Goal: Use online tool/utility: Utilize a website feature to perform a specific function

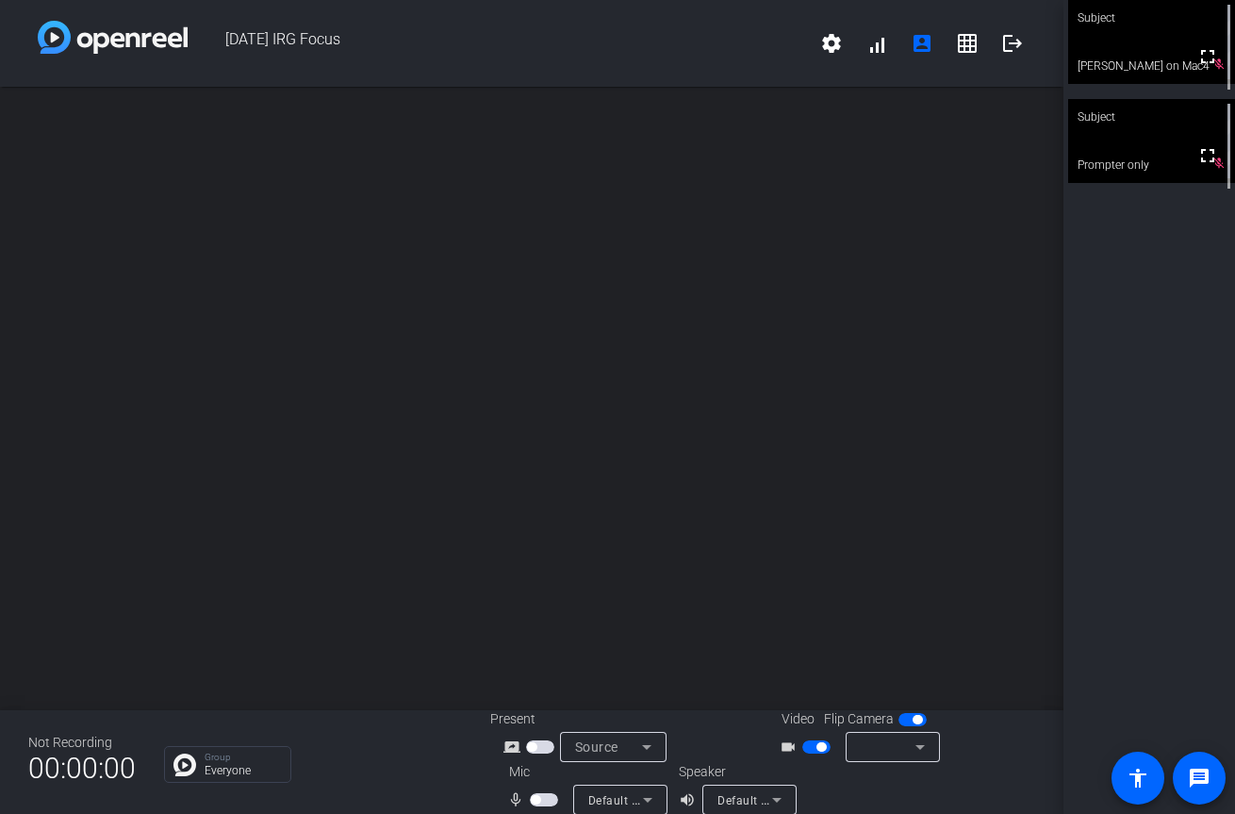
click at [72, 33] on img at bounding box center [113, 37] width 150 height 33
click at [58, 39] on img at bounding box center [113, 37] width 150 height 33
click at [148, 39] on img at bounding box center [113, 37] width 150 height 33
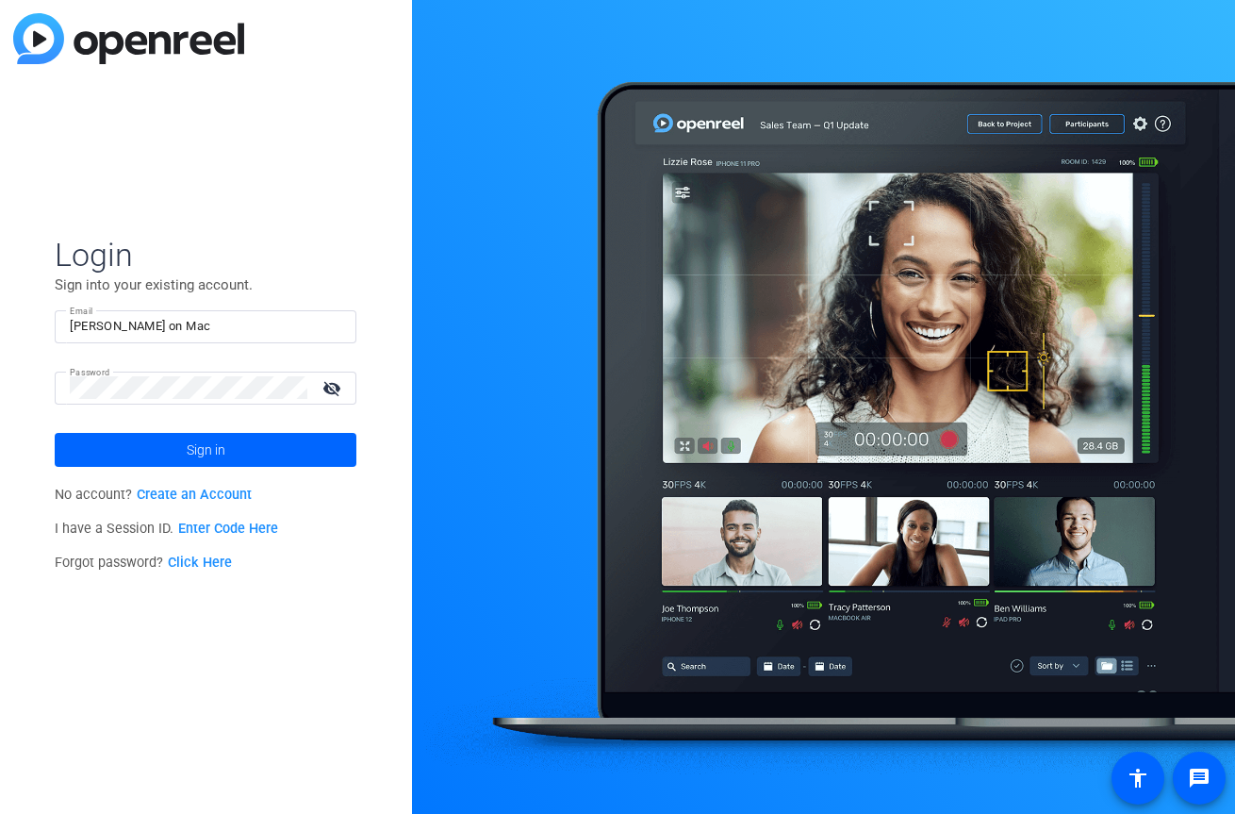
click at [105, 321] on input "[PERSON_NAME] on Mac" at bounding box center [206, 326] width 272 height 23
type input "[PERSON_NAME] on Mac"
click at [326, 383] on mat-icon "visibility_off" at bounding box center [333, 387] width 45 height 27
click at [47, 385] on div "Login Sign into your existing account. Email [PERSON_NAME] on Mac Password visi…" at bounding box center [206, 407] width 412 height 814
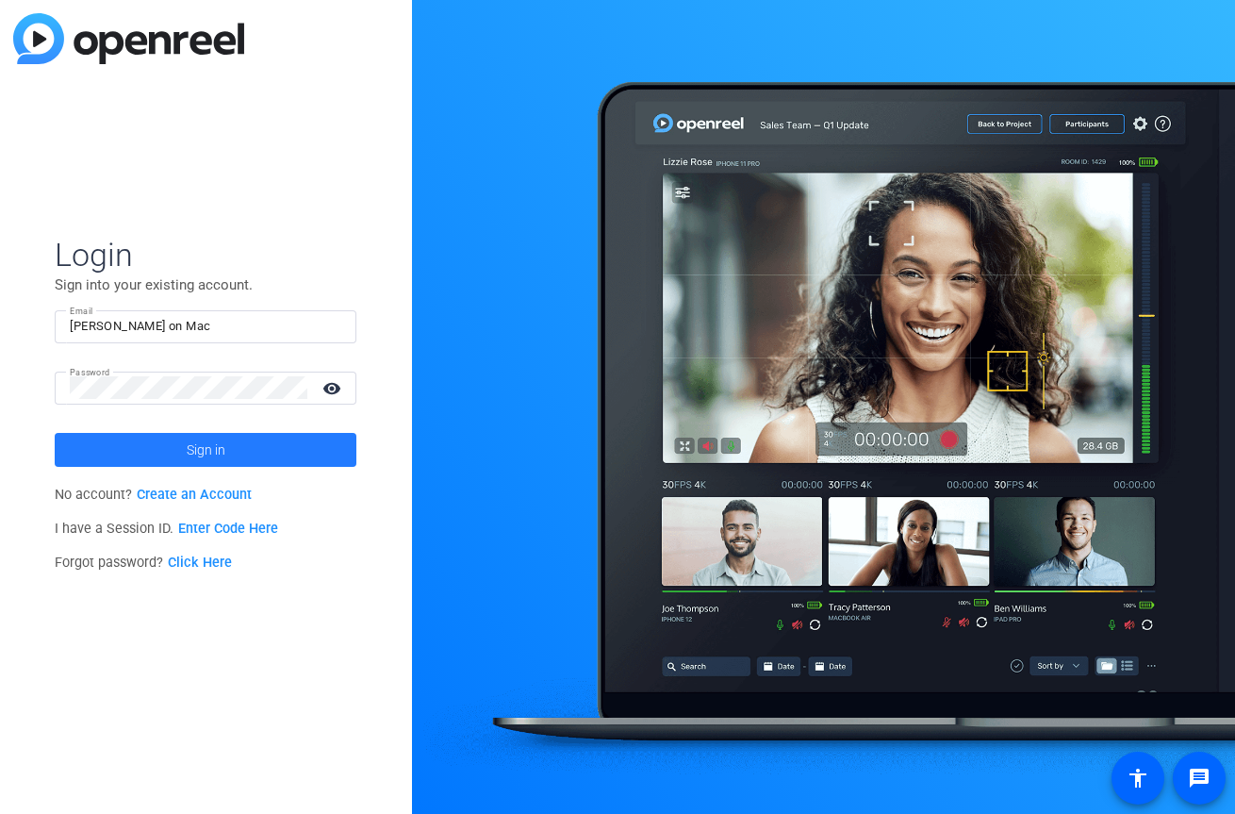
click at [85, 441] on span at bounding box center [206, 449] width 302 height 45
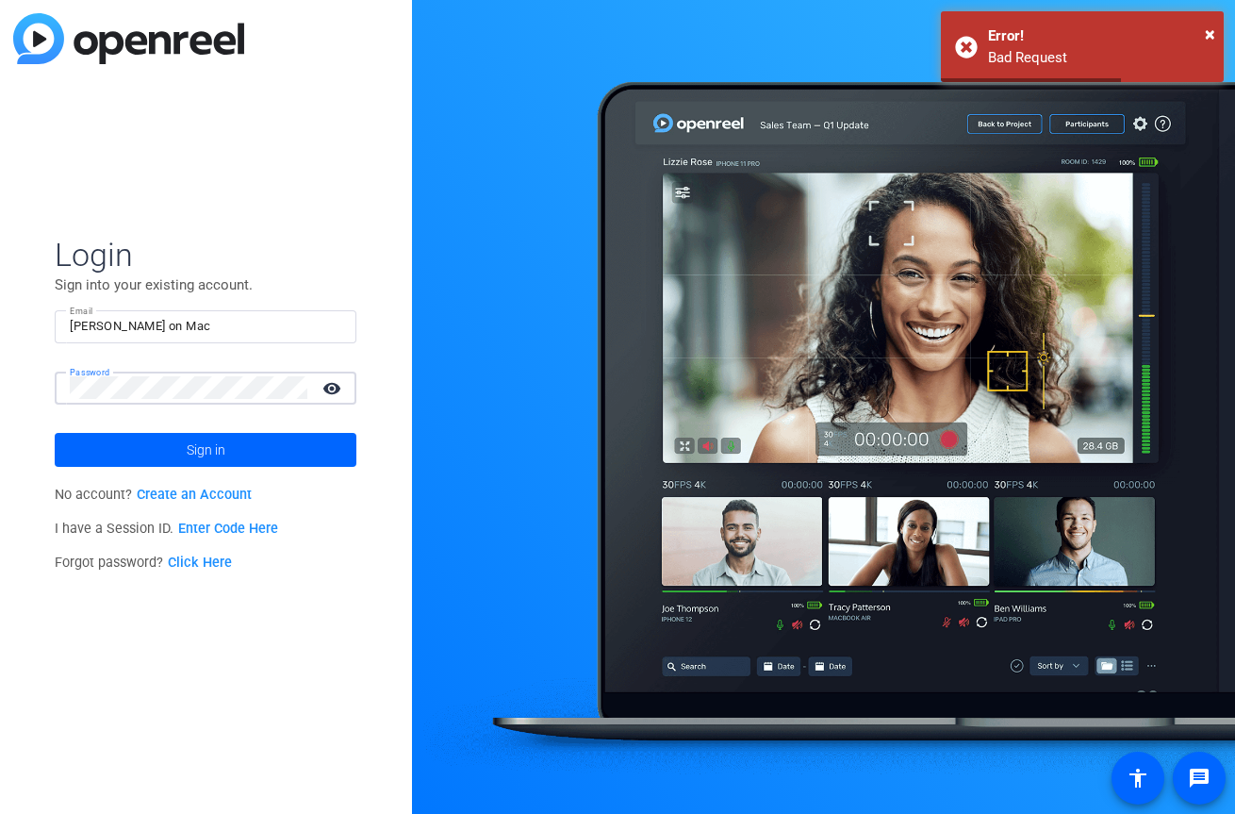
click at [22, 380] on div "Login Sign into your existing account. Email [PERSON_NAME] on Mac Password visi…" at bounding box center [206, 407] width 412 height 814
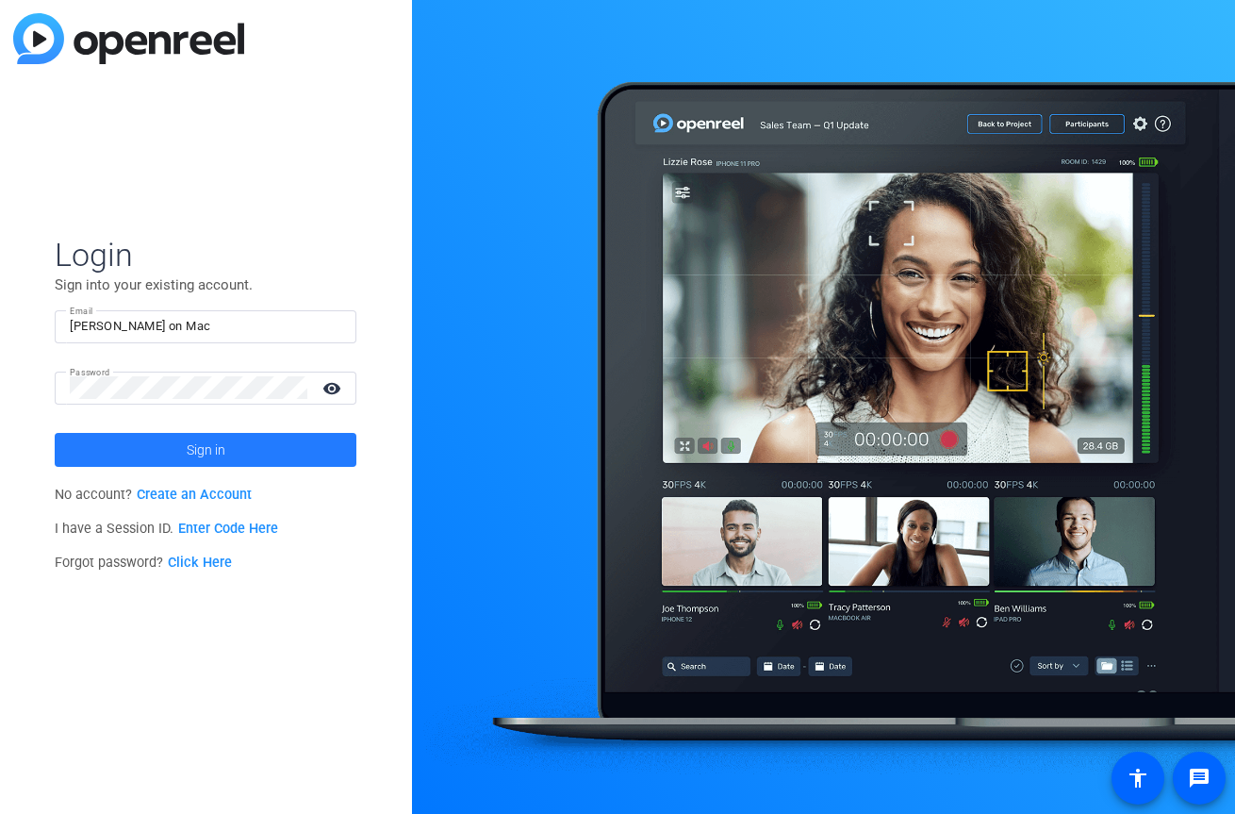
click at [90, 445] on span at bounding box center [206, 449] width 302 height 45
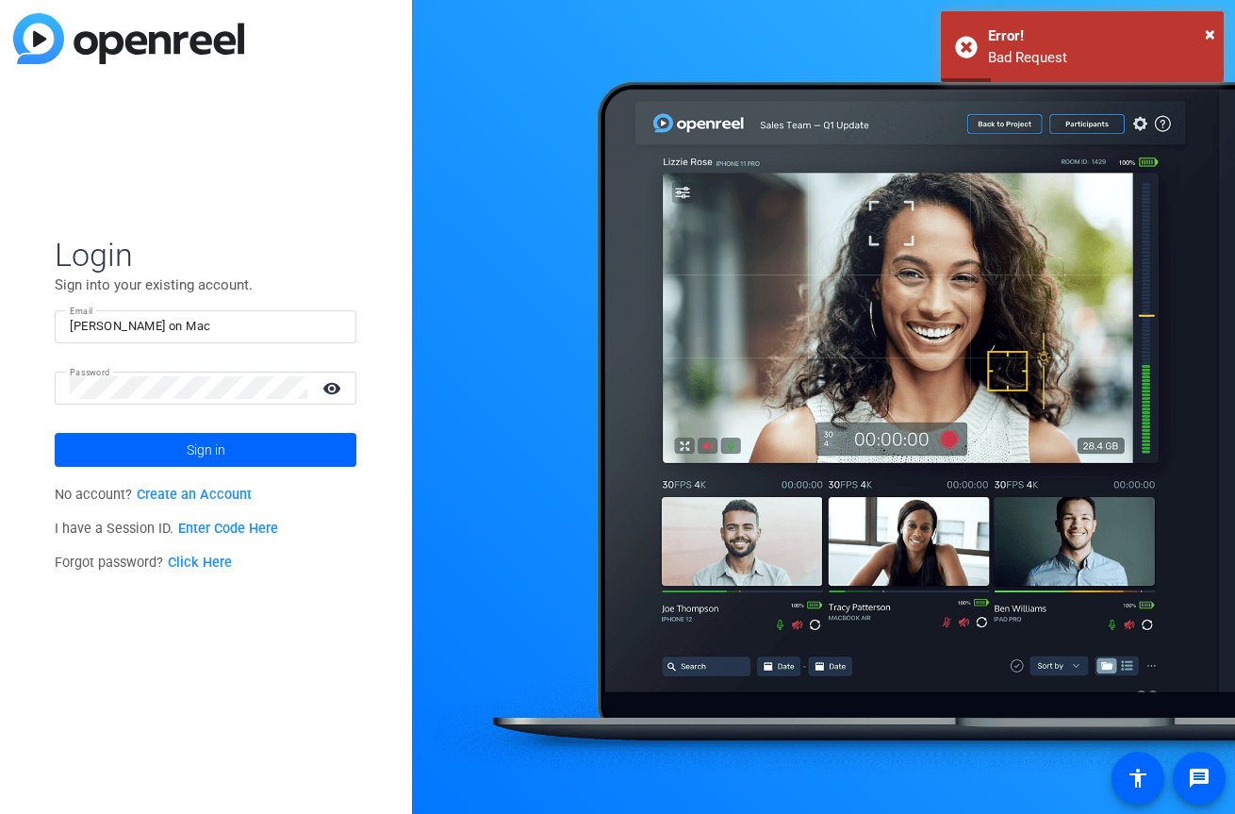
click at [191, 520] on link "Enter Code Here" at bounding box center [228, 528] width 100 height 16
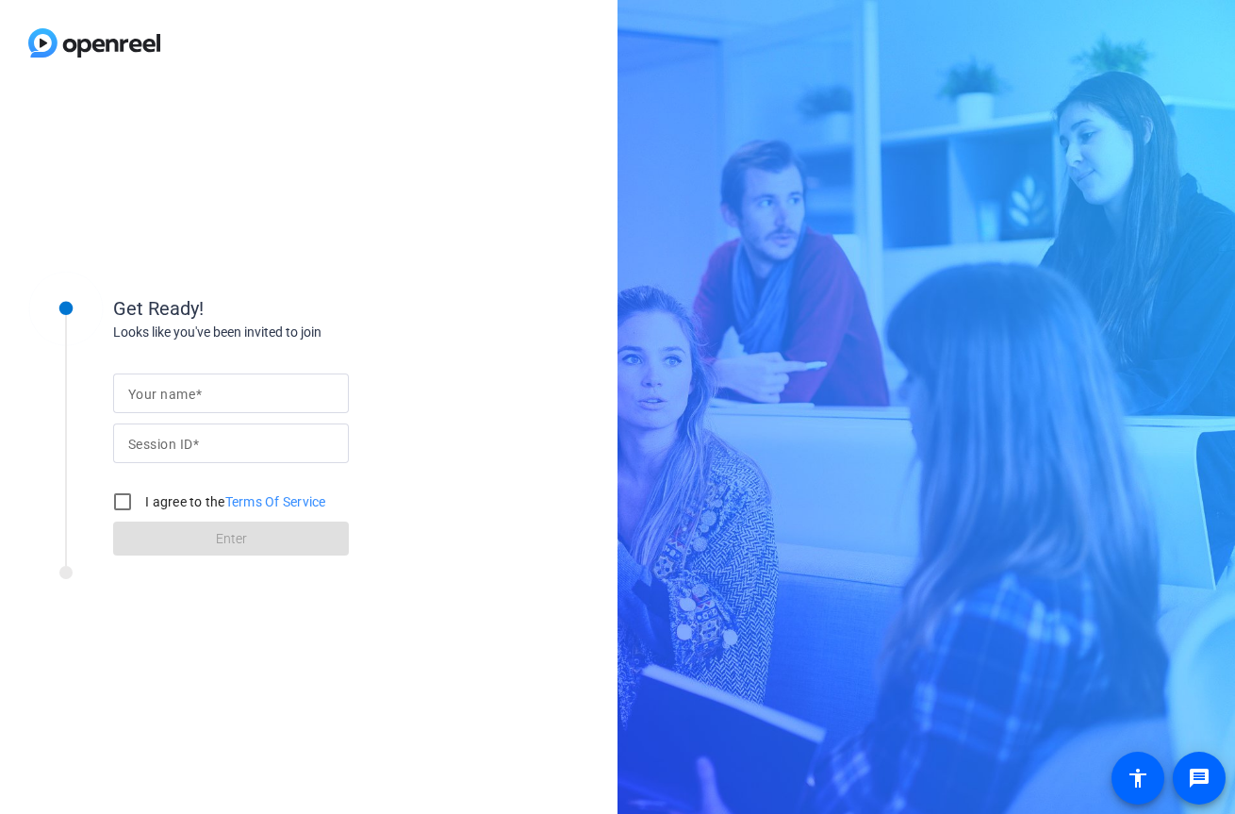
click at [193, 455] on div at bounding box center [231, 443] width 206 height 40
type input "PRgV"
click at [288, 392] on input "Your name" at bounding box center [231, 393] width 206 height 23
type input "[PERSON_NAME] on Mac"
click at [135, 500] on input "I agree to the Terms Of Service" at bounding box center [123, 502] width 38 height 38
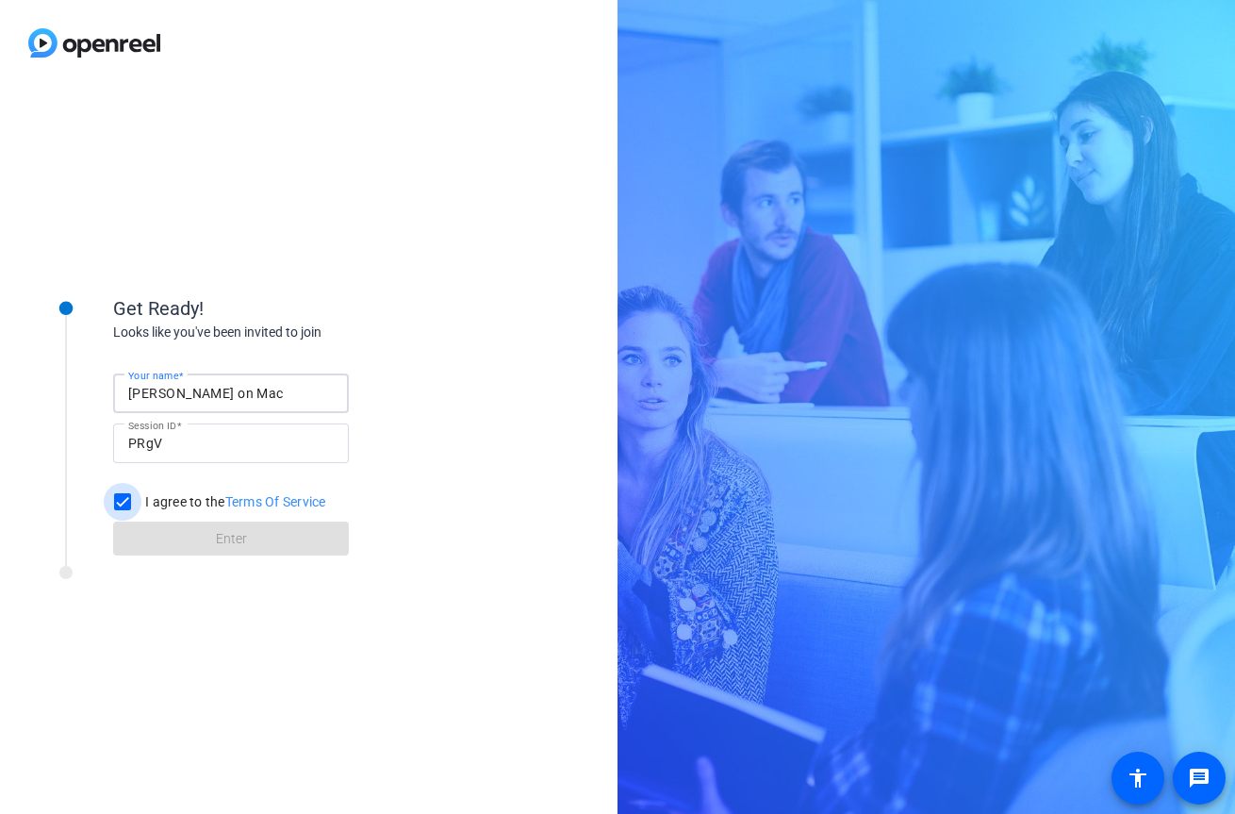
checkbox input "true"
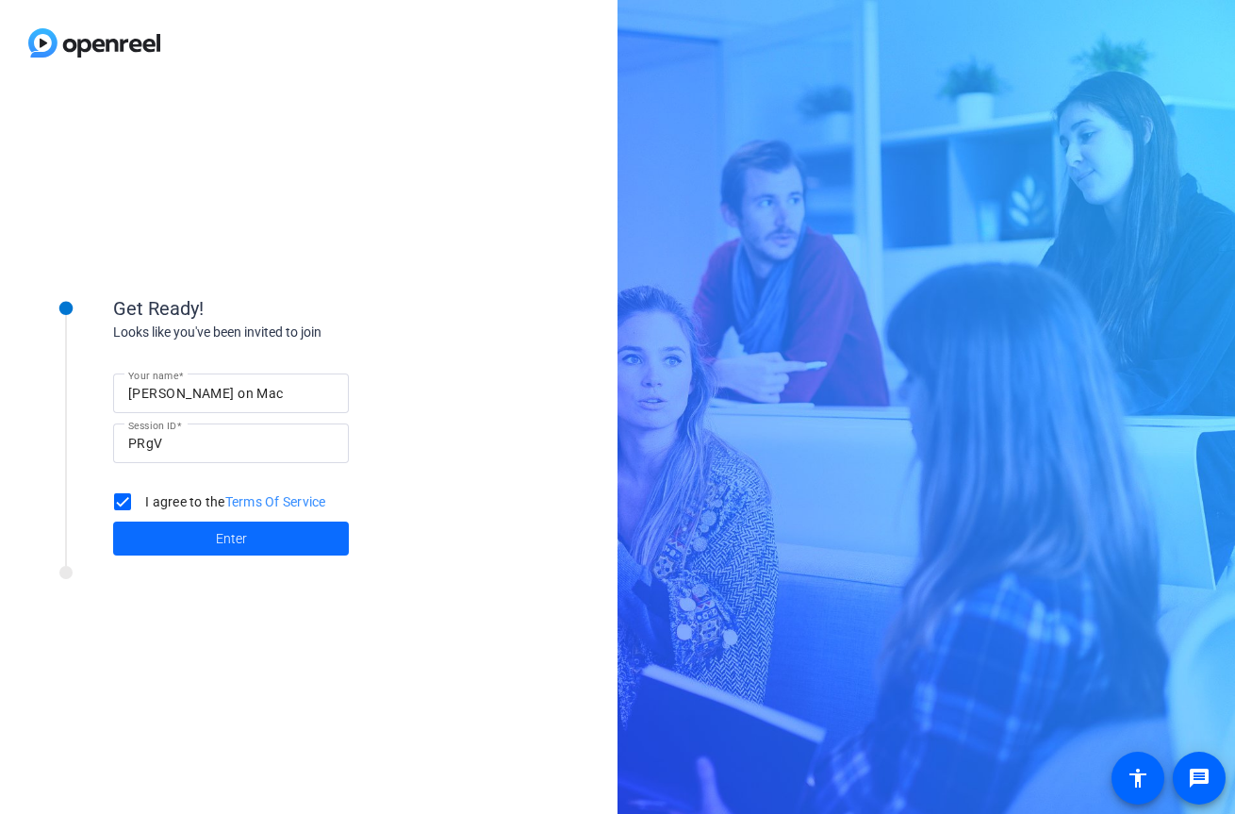
click at [179, 531] on span at bounding box center [231, 538] width 236 height 45
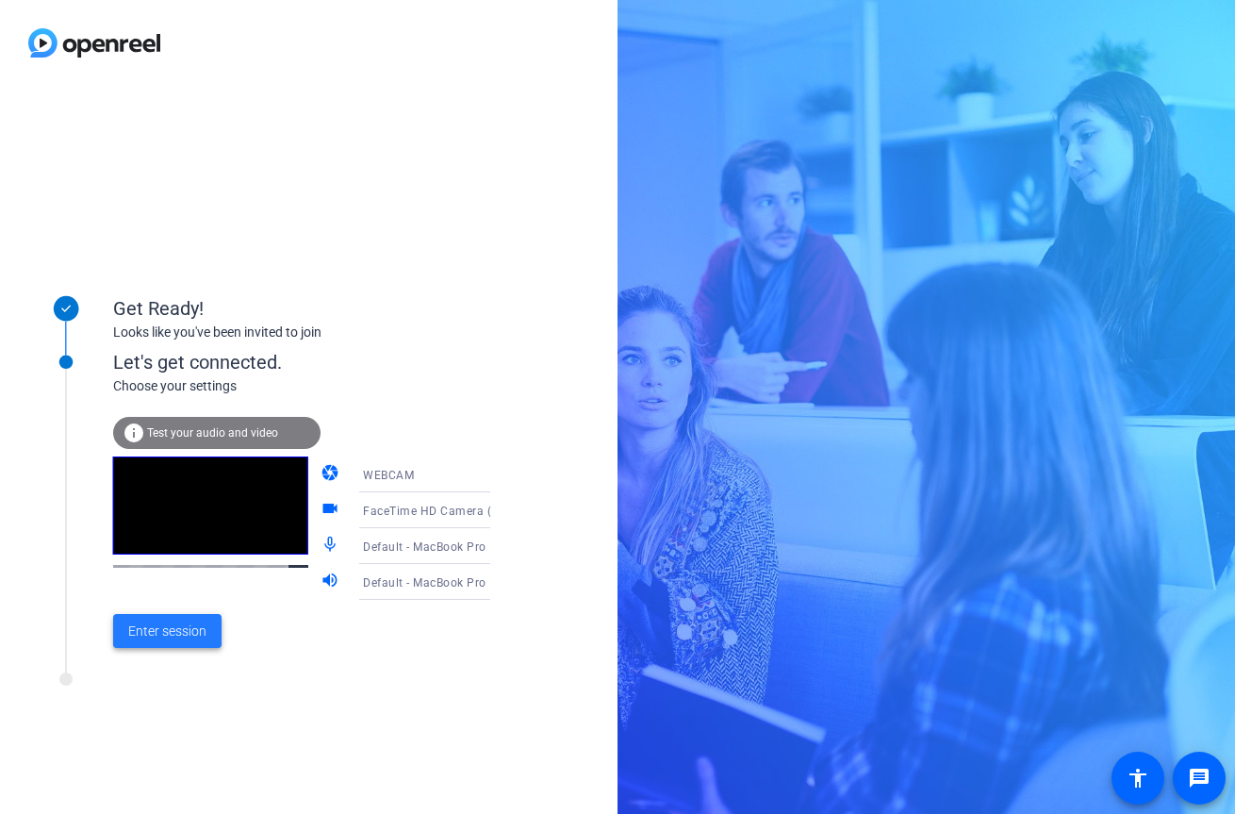
click at [154, 653] on span at bounding box center [167, 630] width 108 height 45
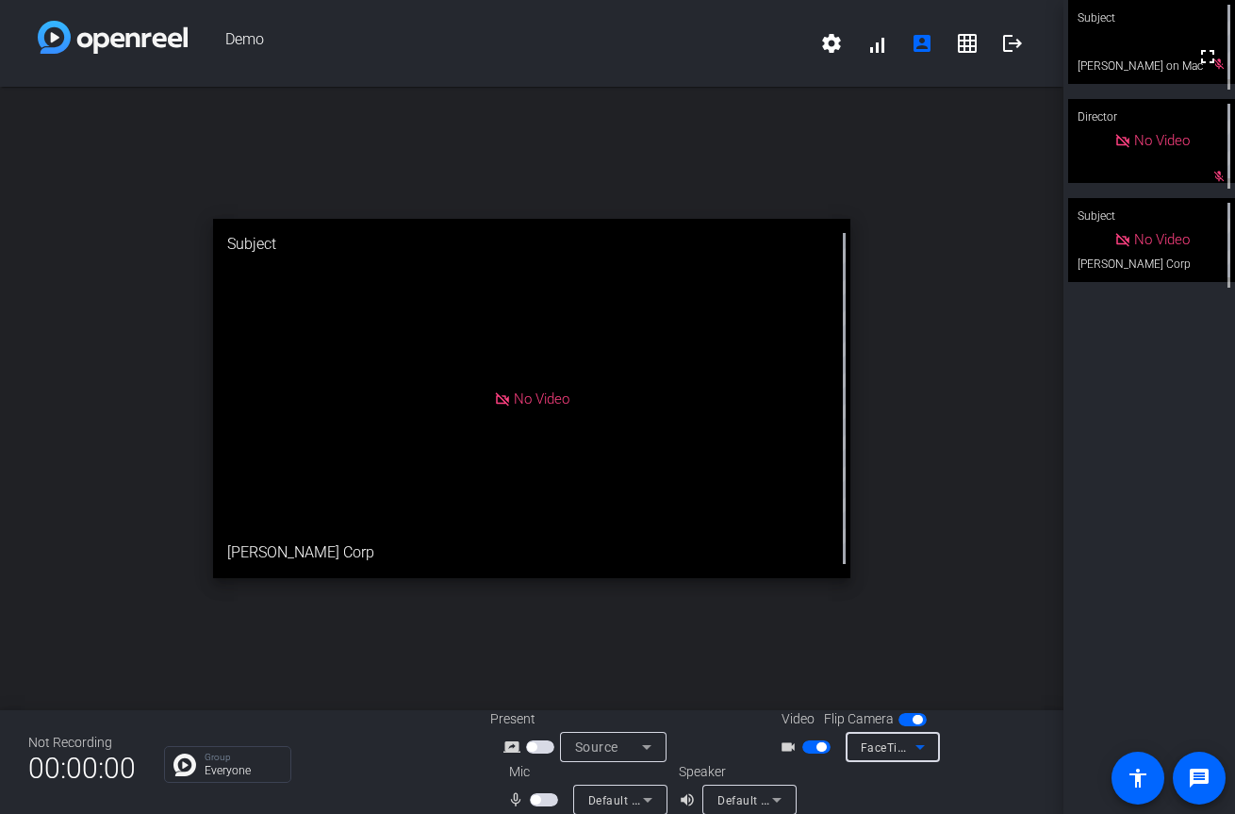
click at [920, 756] on icon at bounding box center [920, 746] width 23 height 23
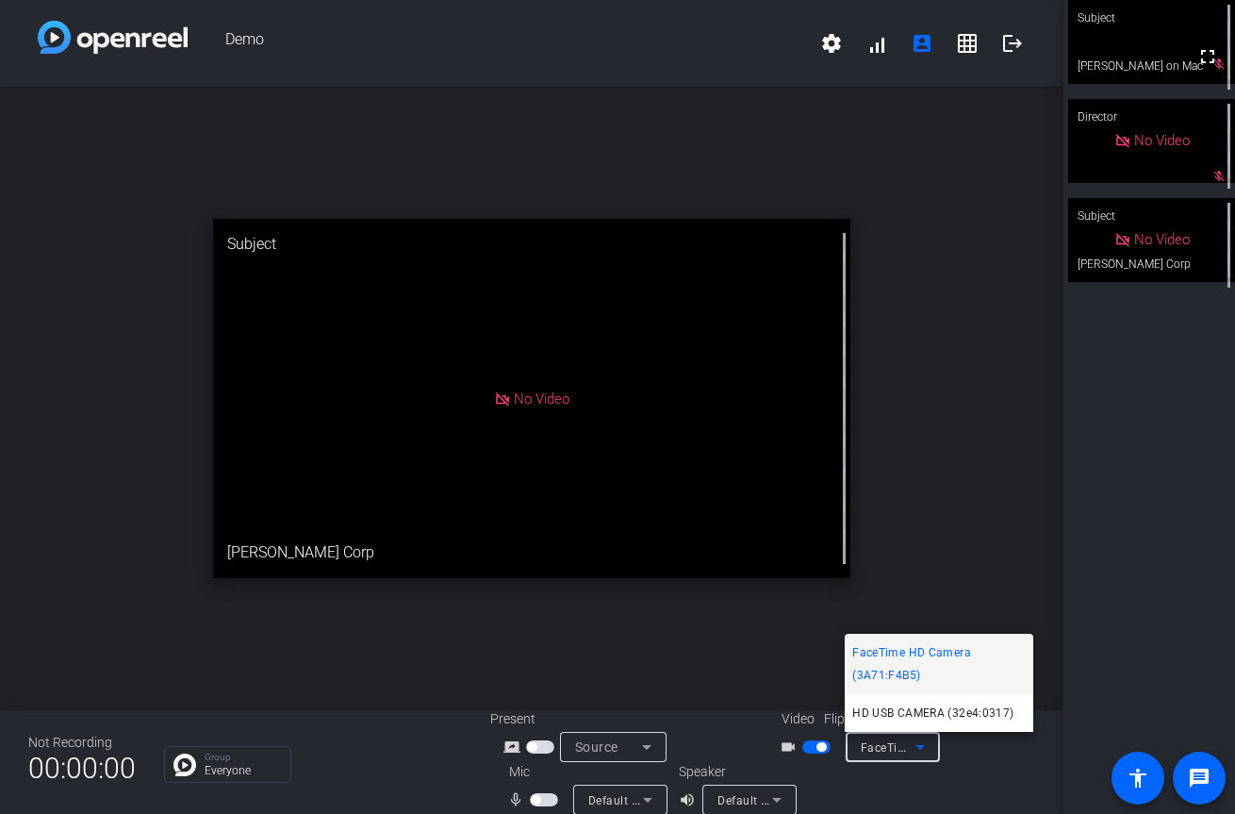
click at [920, 756] on div at bounding box center [617, 407] width 1235 height 814
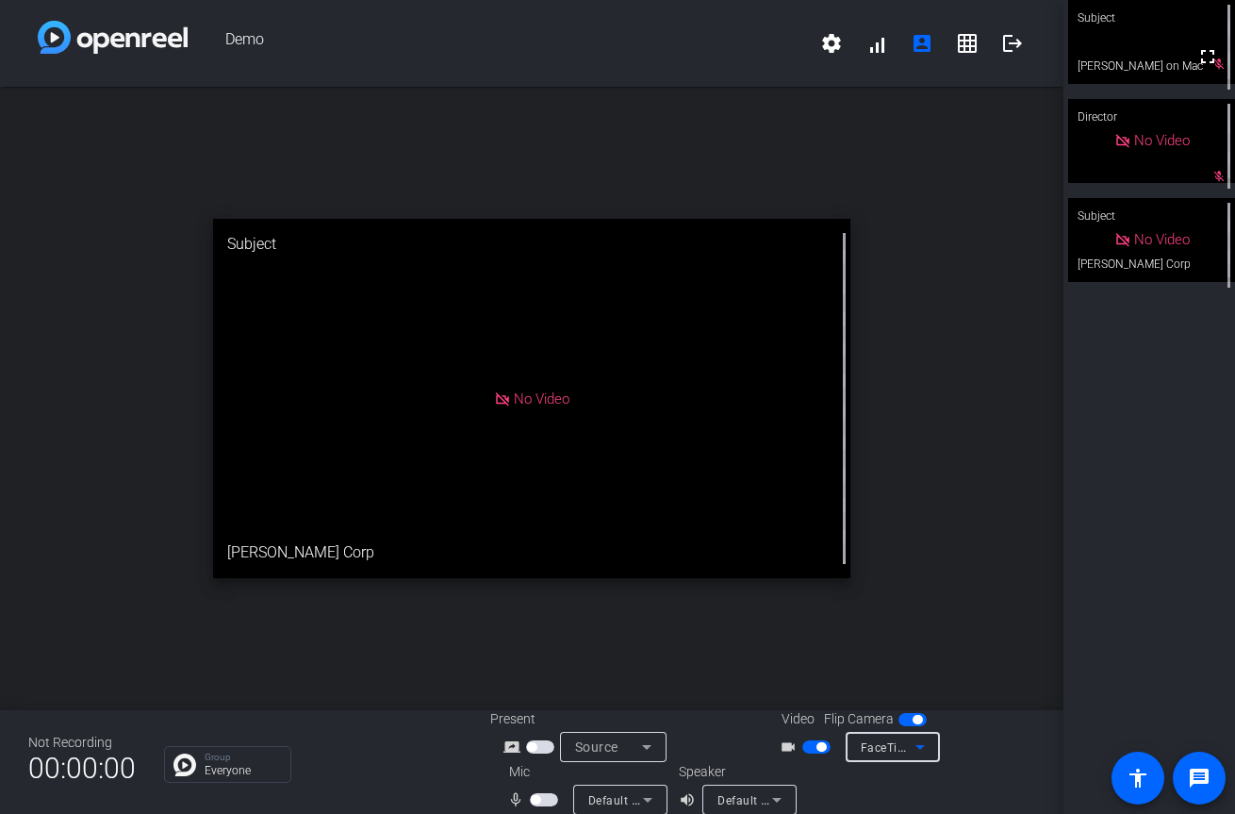
click at [921, 756] on icon at bounding box center [920, 746] width 23 height 23
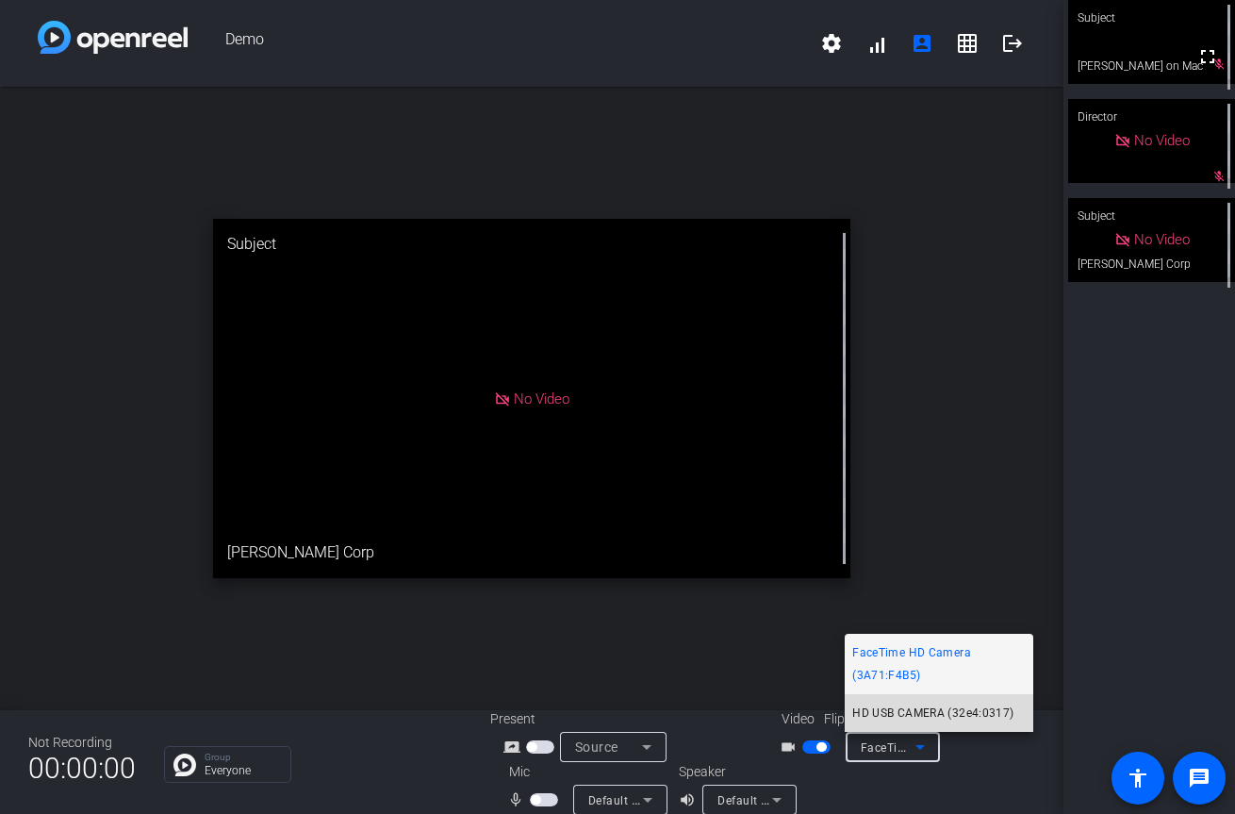
click at [929, 725] on mat-option "HD USB CAMERA (32e4:0317)" at bounding box center [939, 713] width 189 height 38
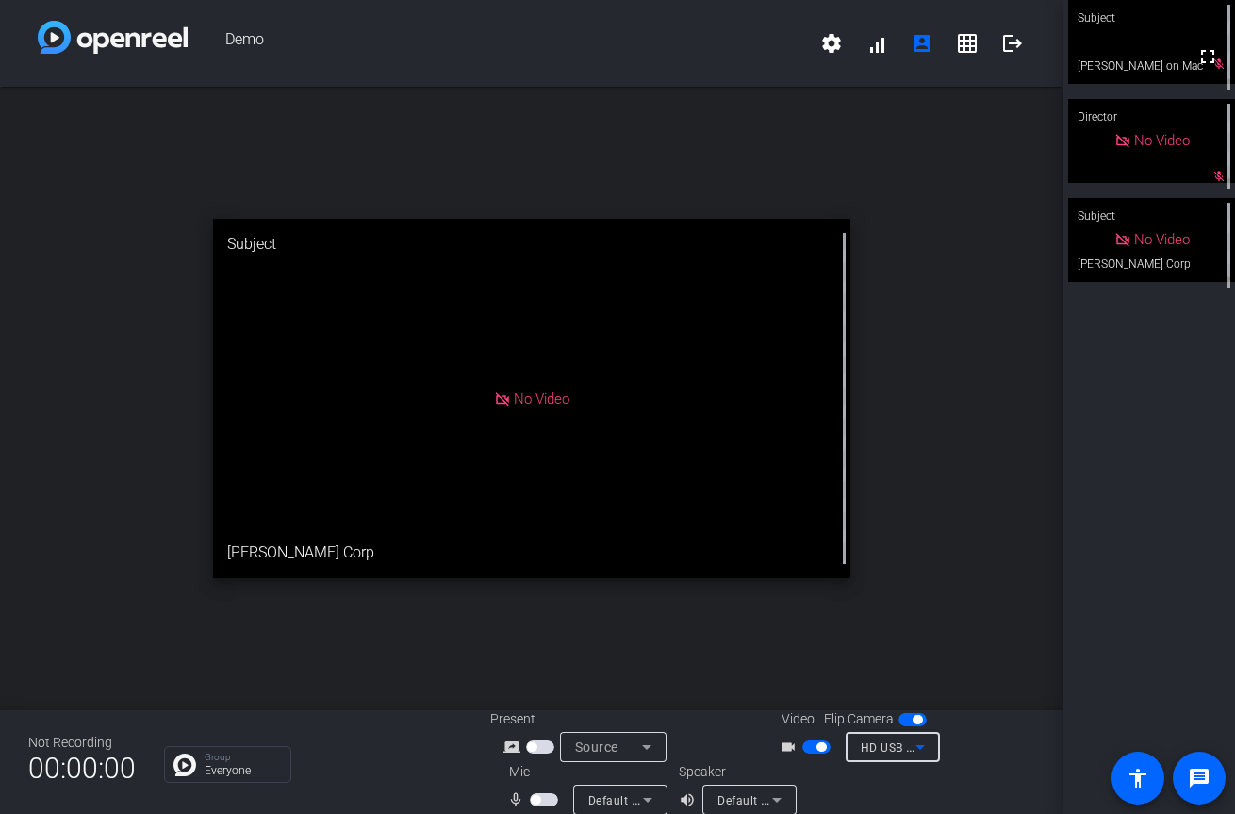
click at [655, 799] on icon at bounding box center [647, 799] width 23 height 23
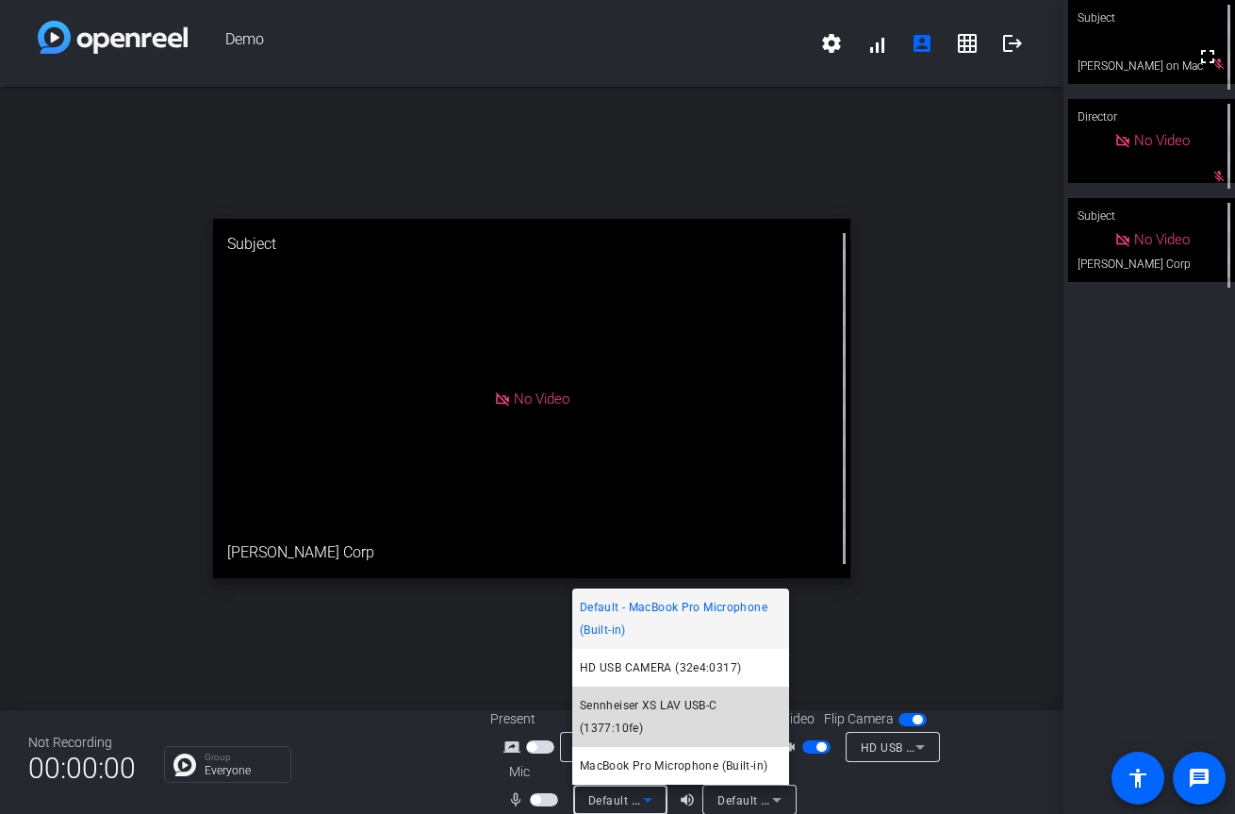
click at [670, 728] on span "Sennheiser XS LAV USB-C (1377:10fe)" at bounding box center [681, 716] width 202 height 45
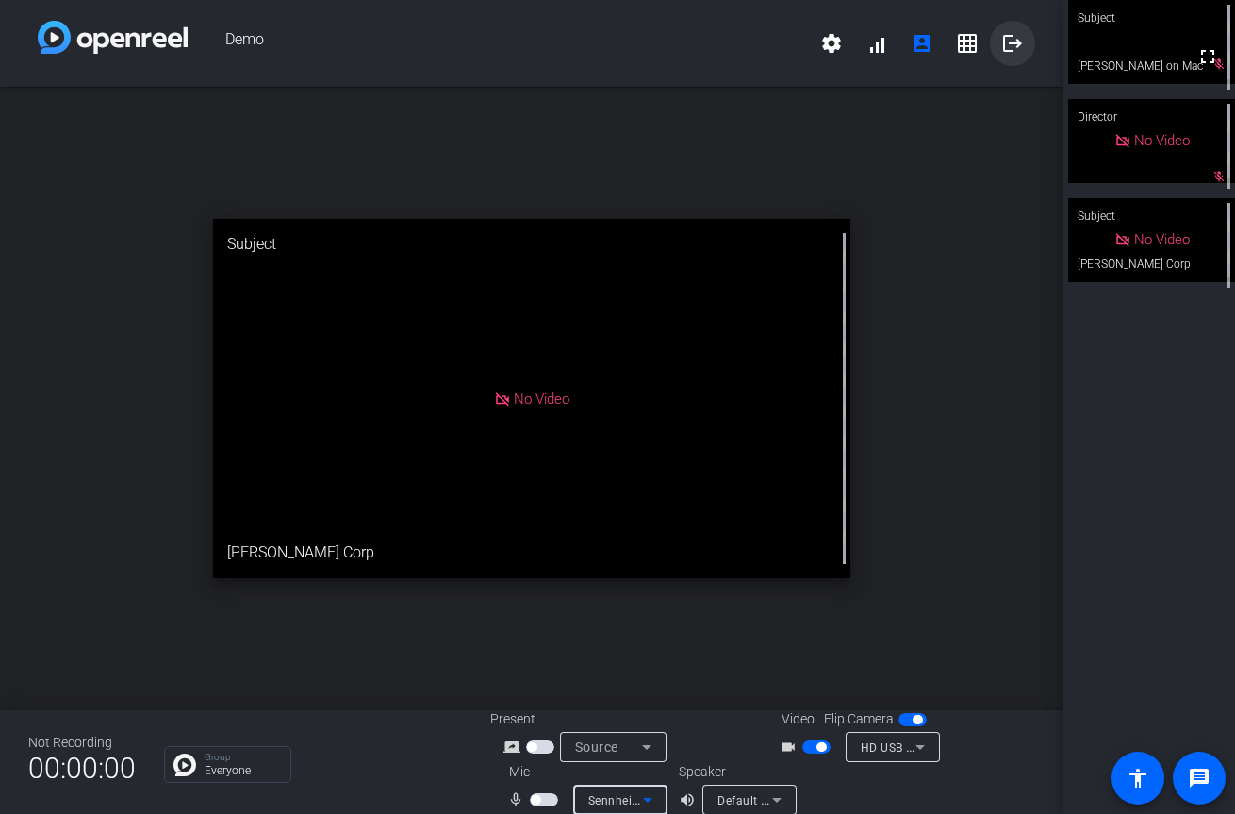
click at [1001, 41] on mat-icon "logout" at bounding box center [1012, 43] width 23 height 23
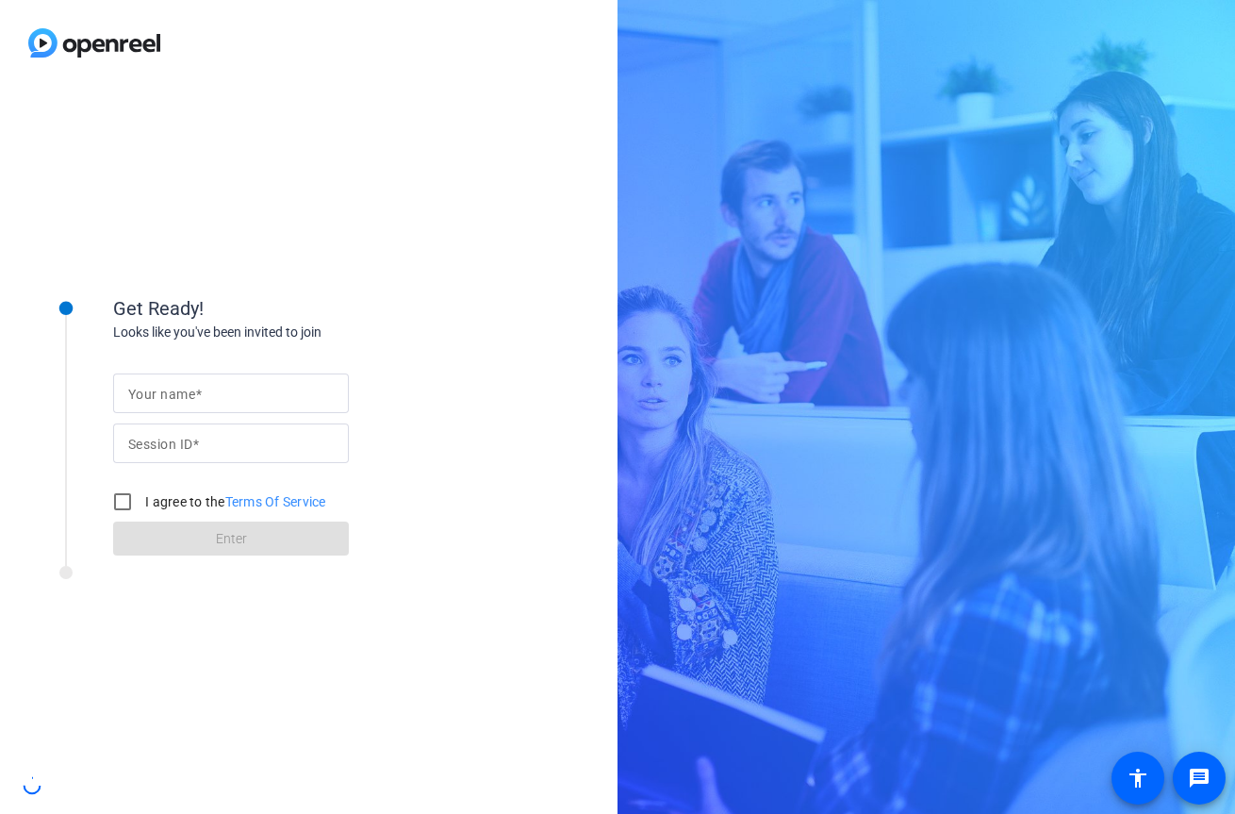
click at [344, 386] on div "Your name" at bounding box center [231, 393] width 236 height 40
click at [303, 394] on input "Your name" at bounding box center [231, 393] width 206 height 23
type input "[PERSON_NAME] on Mac"
click at [277, 453] on input "Session ID" at bounding box center [231, 443] width 206 height 23
type input "PRgV"
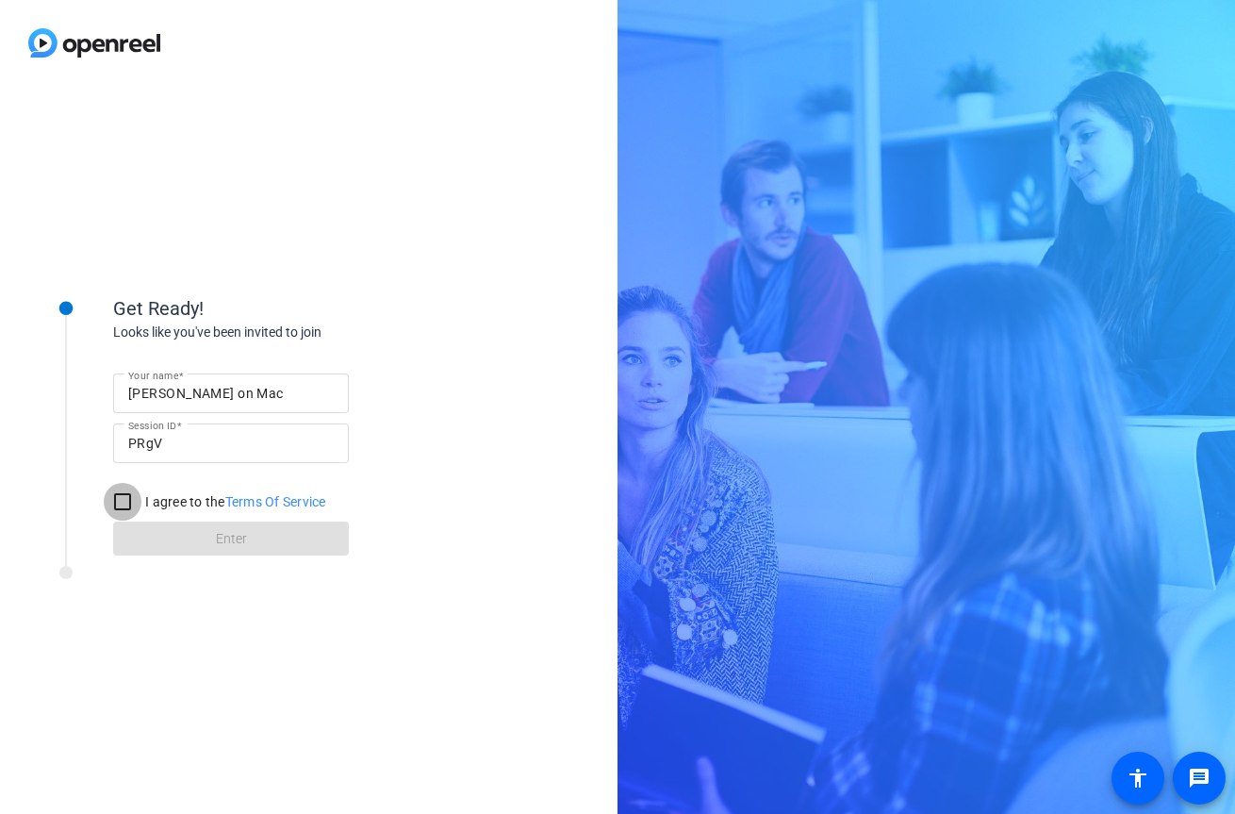
click at [123, 508] on input "I agree to the Terms Of Service" at bounding box center [123, 502] width 38 height 38
checkbox input "true"
click at [169, 532] on span at bounding box center [231, 538] width 236 height 45
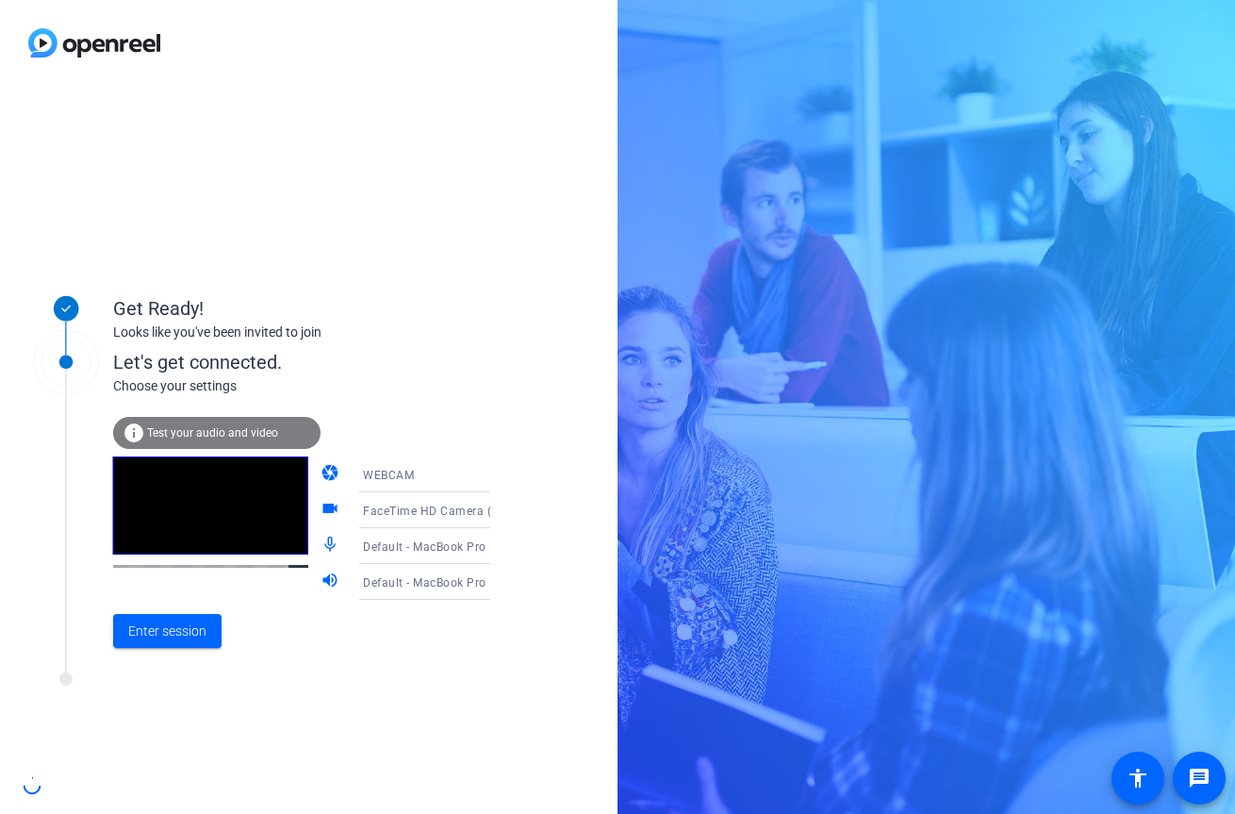
click at [242, 444] on div "info Test your audio and video" at bounding box center [216, 433] width 207 height 32
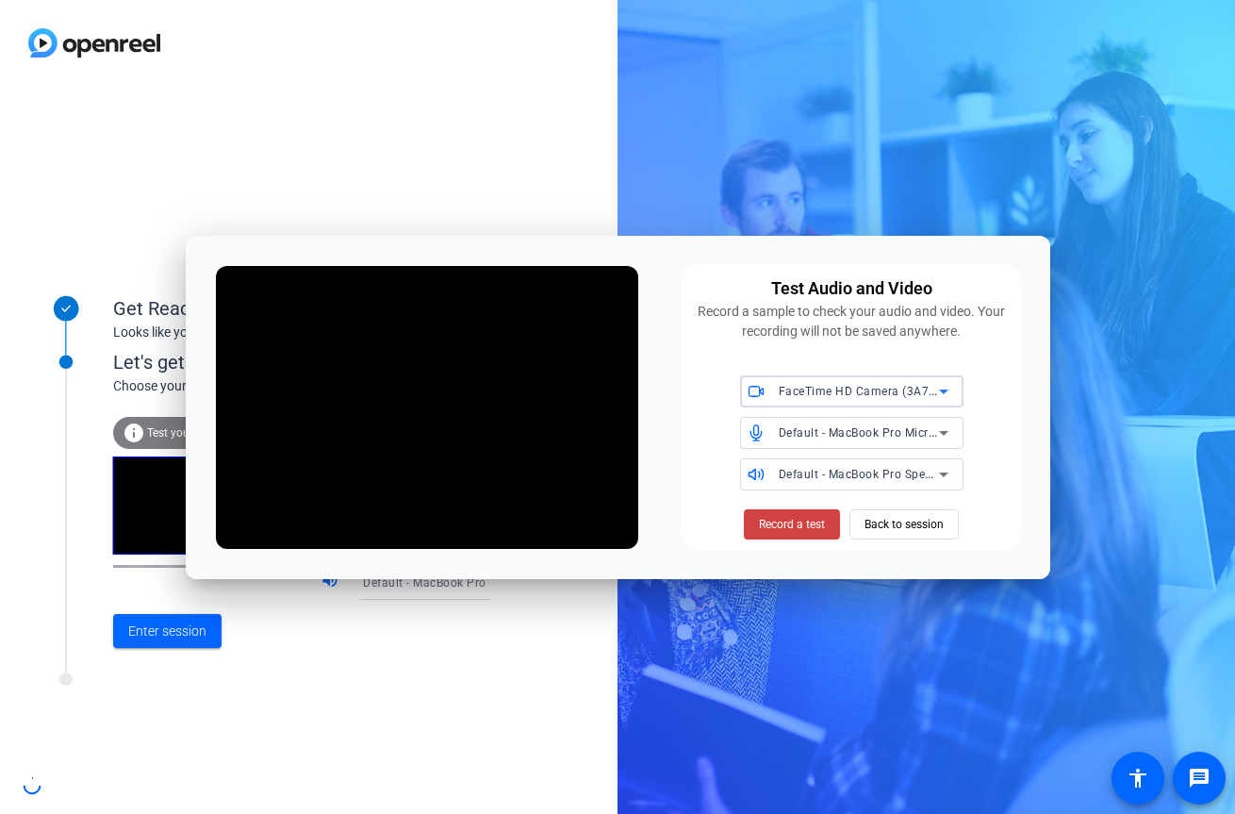
click at [859, 443] on div "Default - MacBook Pro Microphone (Built-in)" at bounding box center [859, 432] width 160 height 24
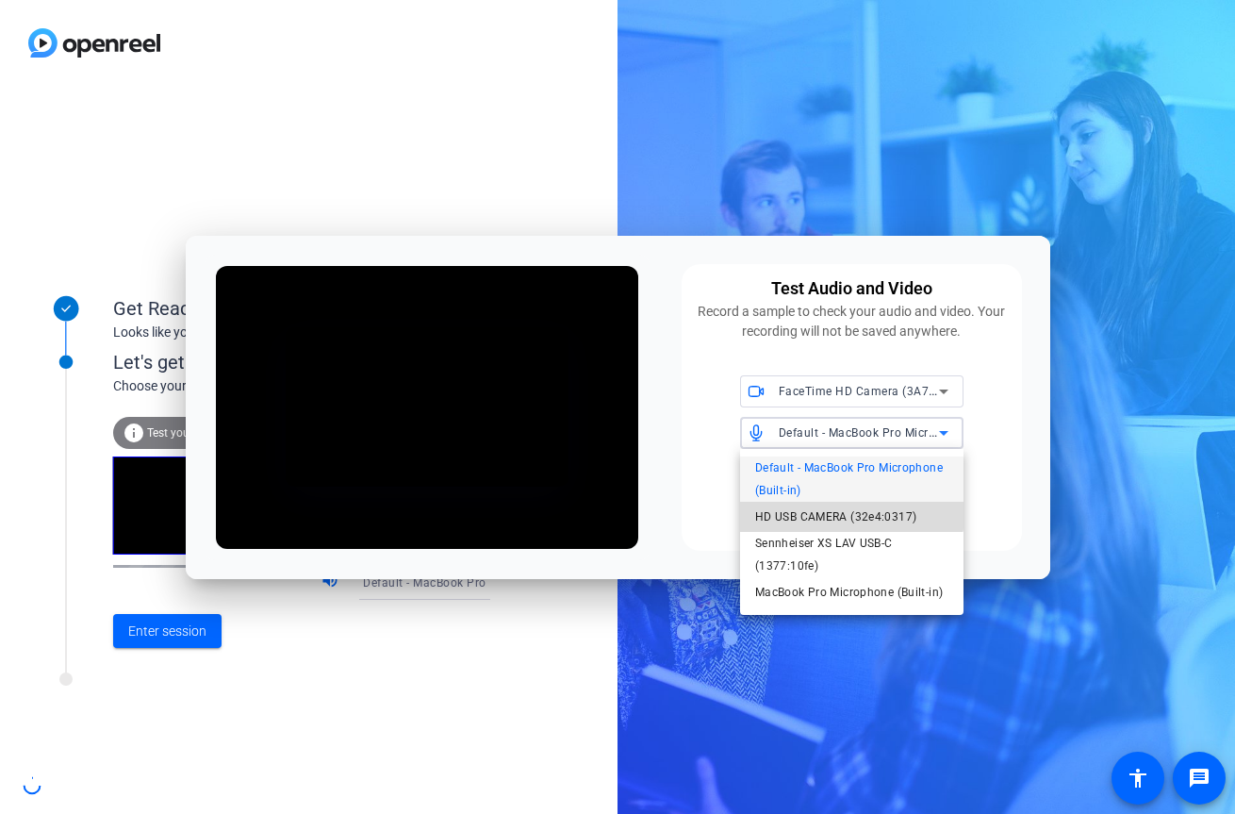
click at [850, 508] on span "HD USB CAMERA (32e4:0317)" at bounding box center [835, 516] width 161 height 23
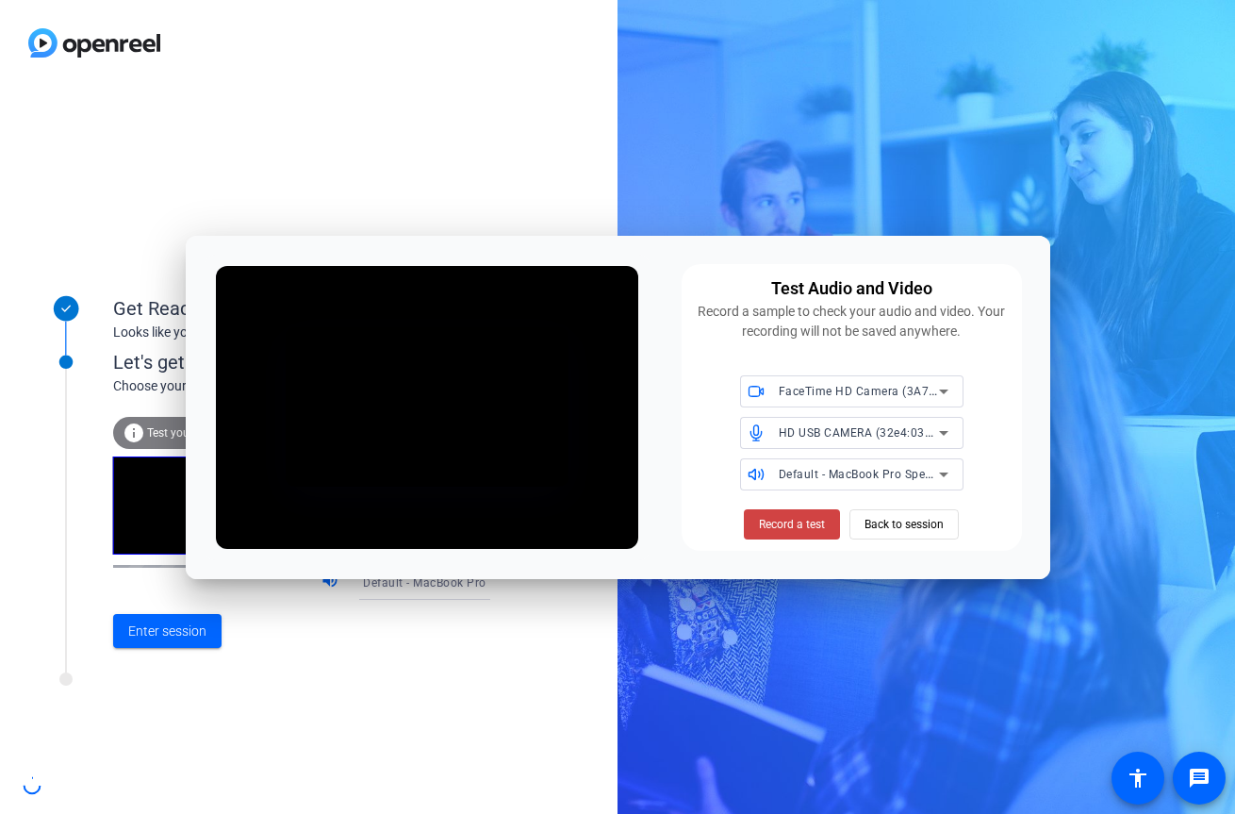
click at [890, 445] on div "HD USB CAMERA (32e4:0317)" at bounding box center [864, 433] width 170 height 32
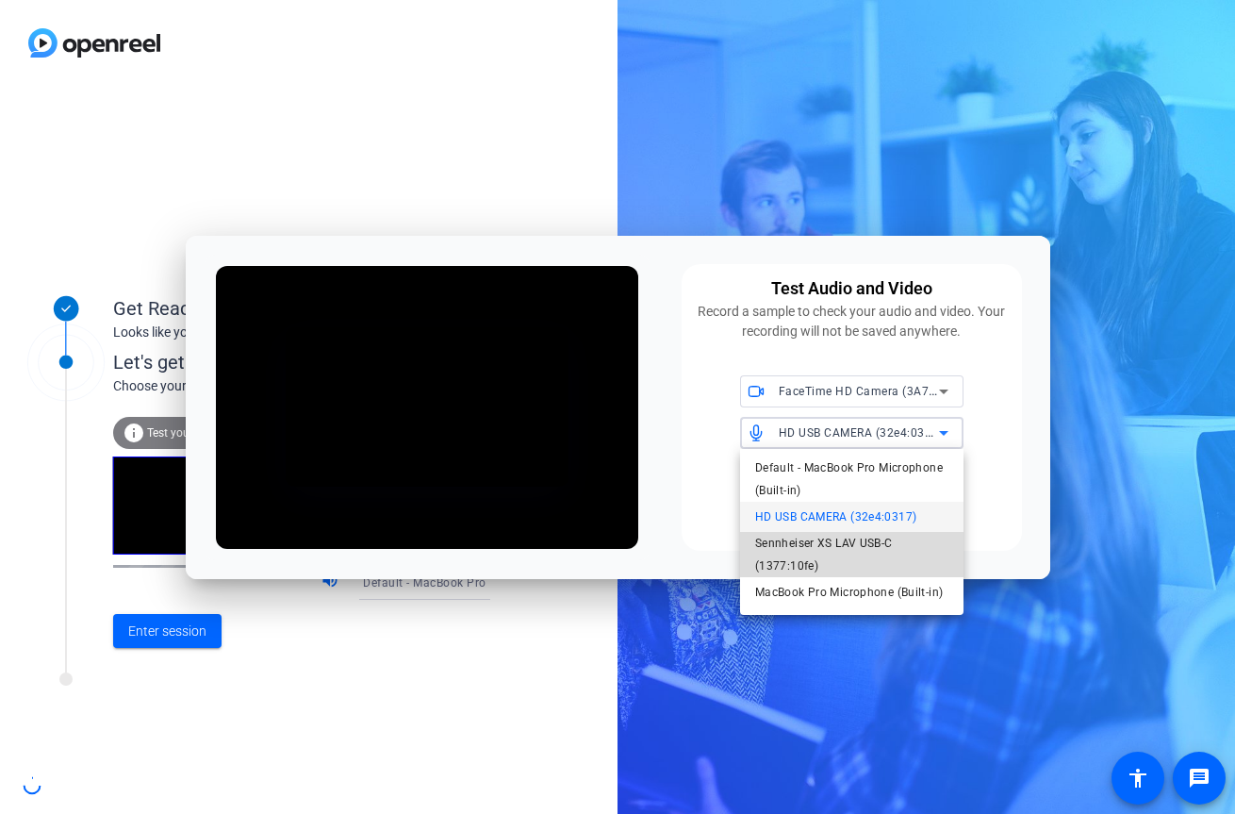
click at [855, 544] on span "Sennheiser XS LAV USB-C (1377:10fe)" at bounding box center [851, 554] width 193 height 45
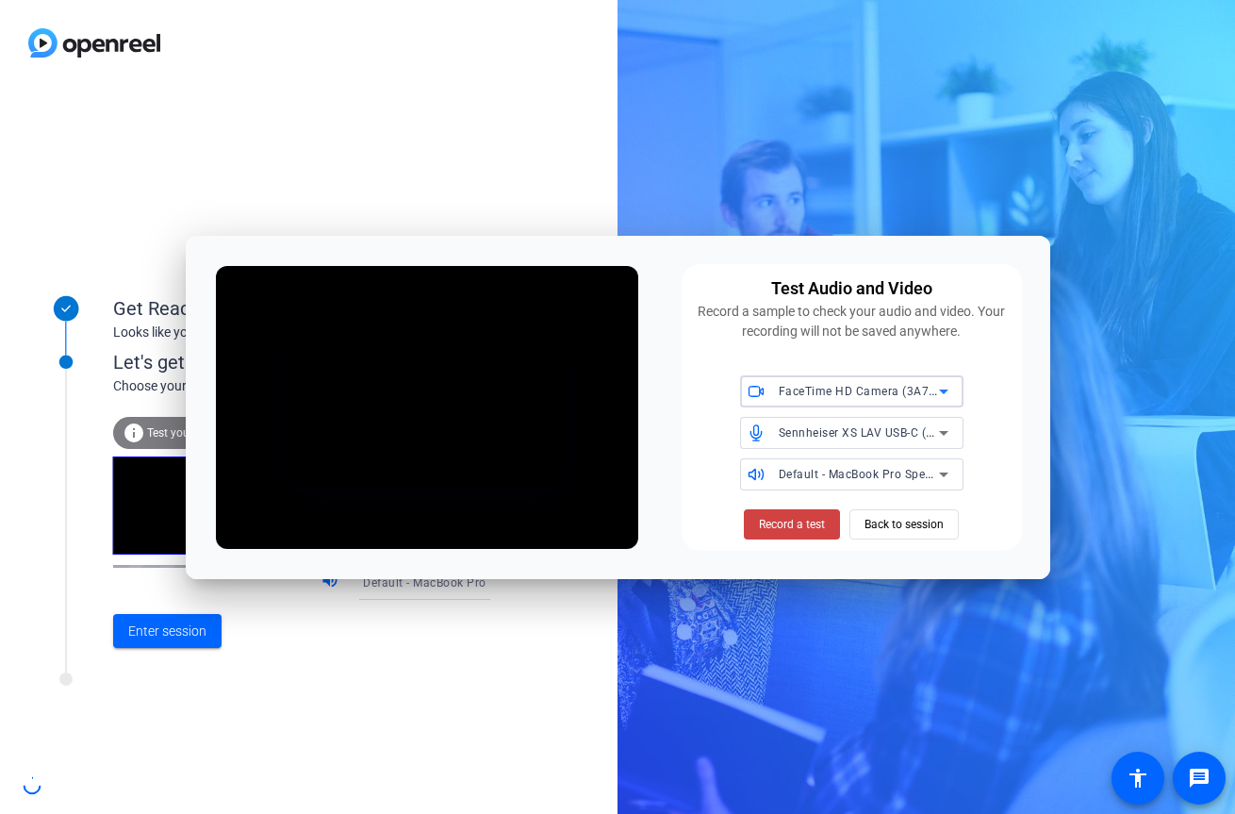
click at [901, 394] on span "FaceTime HD Camera (3A71:F4B5)" at bounding box center [875, 390] width 193 height 15
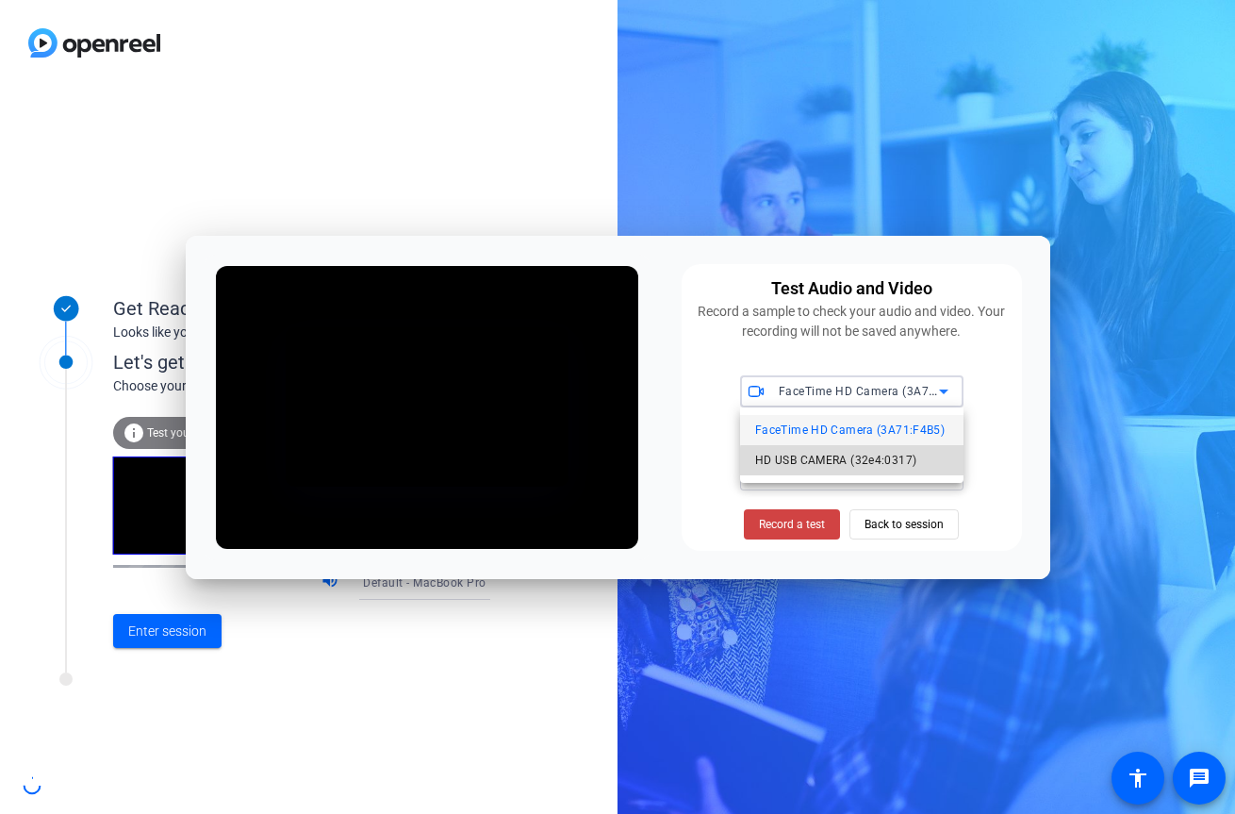
click at [871, 469] on span "HD USB CAMERA (32e4:0317)" at bounding box center [835, 460] width 161 height 23
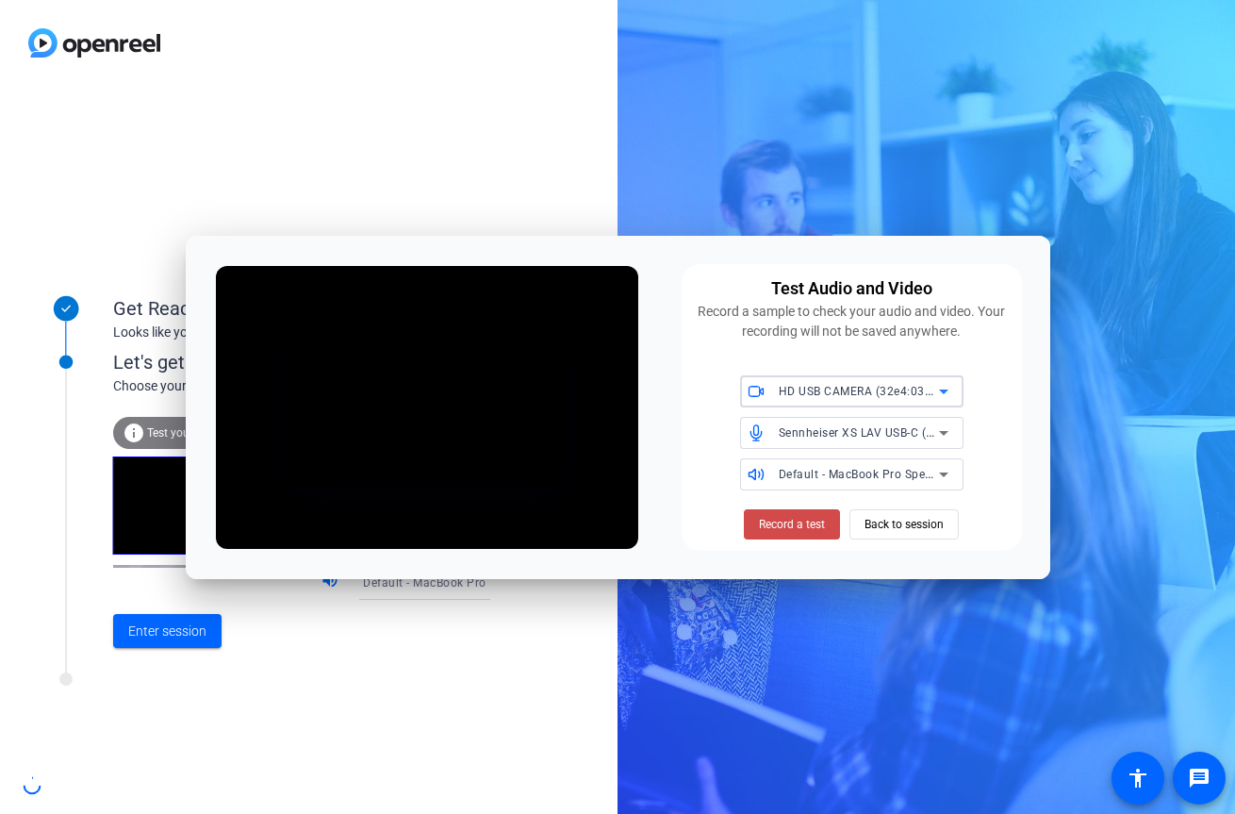
click at [822, 518] on span "Record a test" at bounding box center [792, 524] width 66 height 17
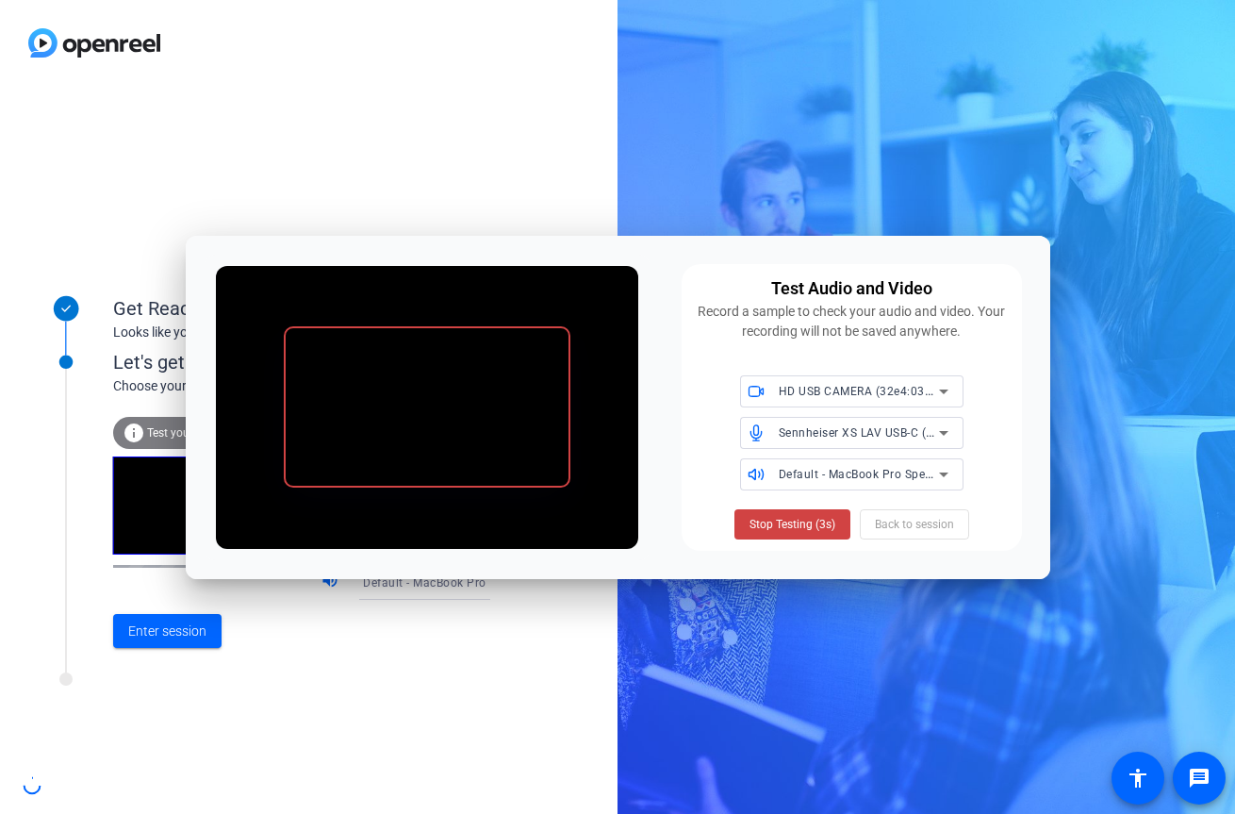
click at [822, 518] on span "Stop Testing (3s)" at bounding box center [792, 524] width 86 height 17
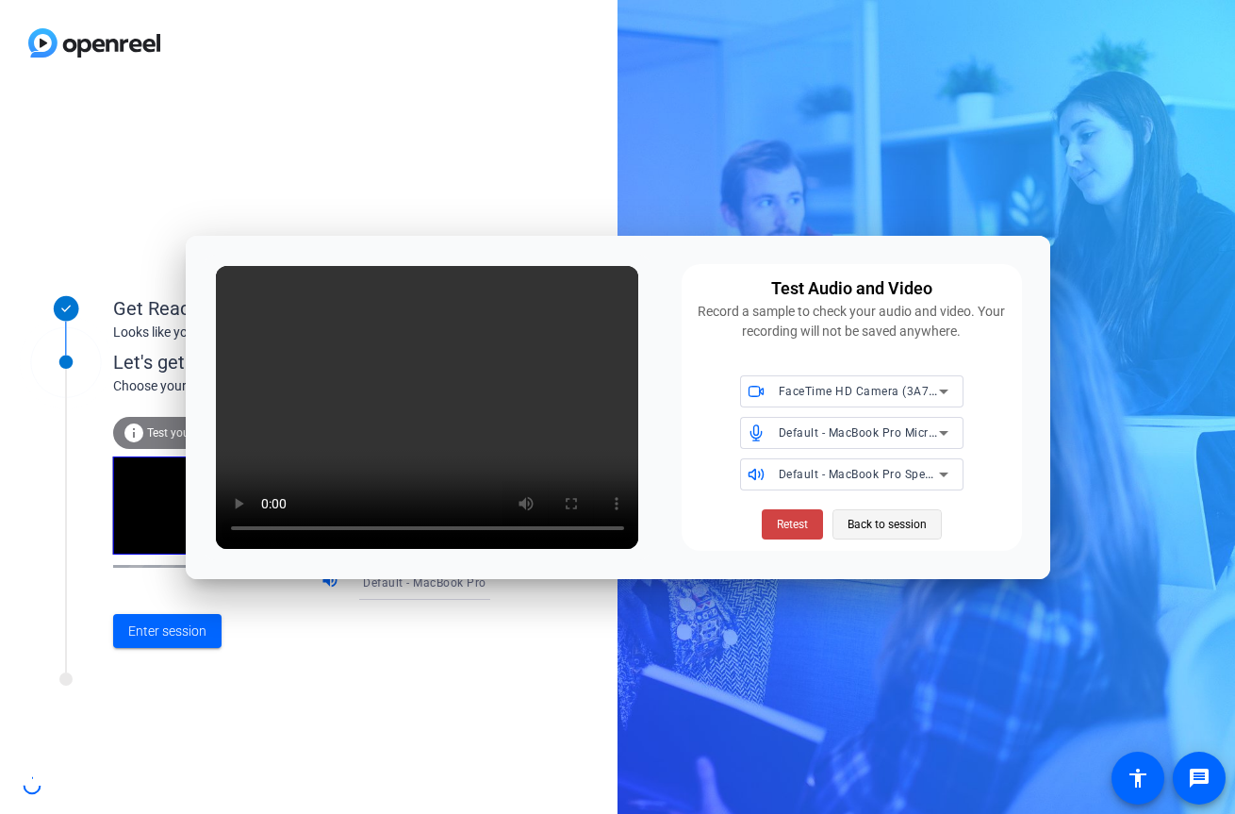
click at [855, 518] on span "Back to session" at bounding box center [887, 524] width 79 height 36
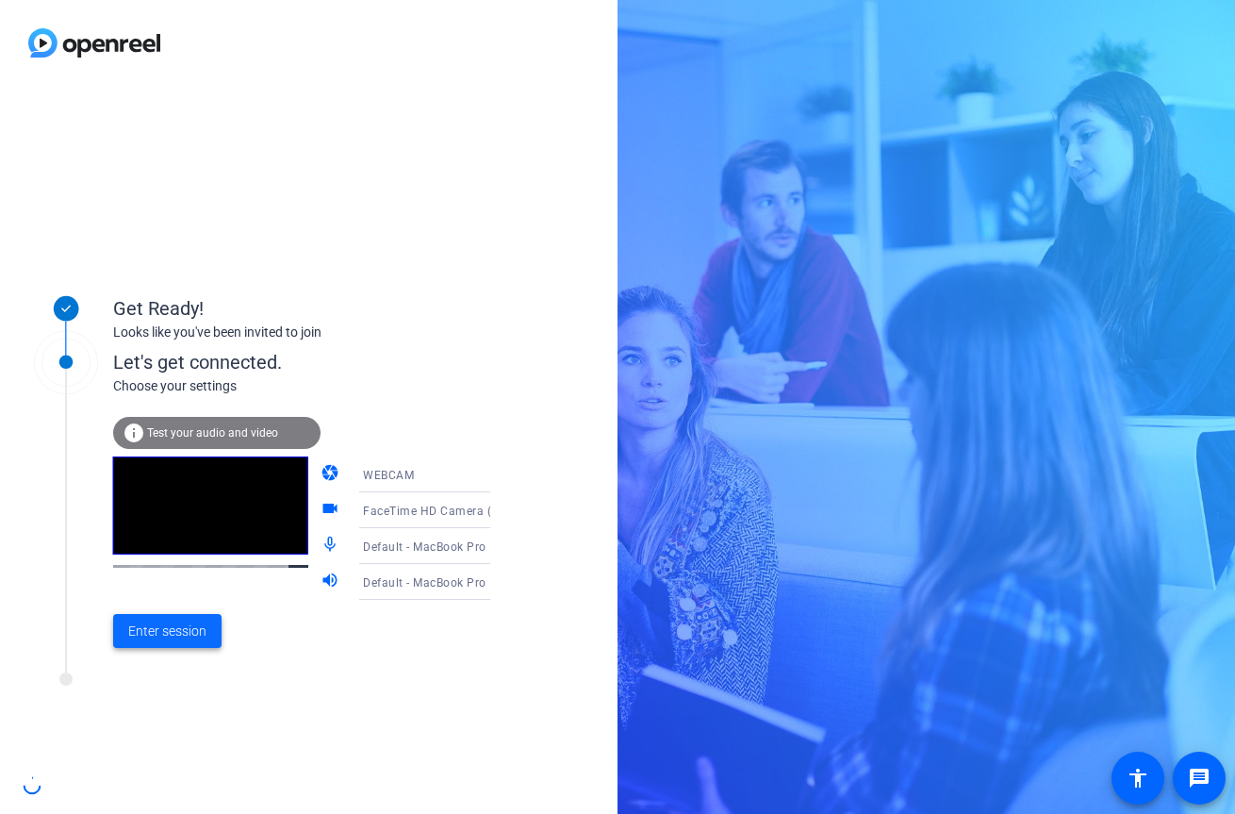
click at [197, 639] on span "Enter session" at bounding box center [167, 631] width 78 height 20
